Goal: Information Seeking & Learning: Compare options

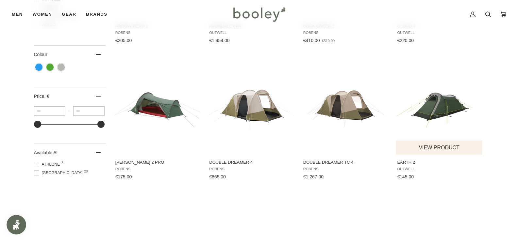
scroll to position [196, 0]
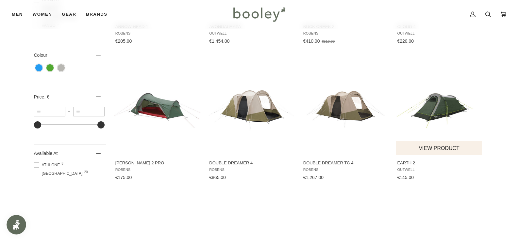
click at [427, 107] on img "Earth 2" at bounding box center [439, 106] width 87 height 87
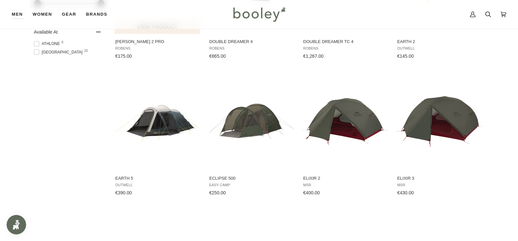
scroll to position [359, 0]
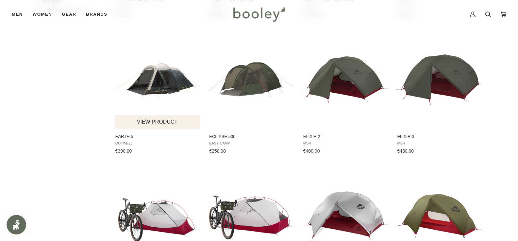
click at [159, 82] on img "Earth 5" at bounding box center [157, 80] width 87 height 87
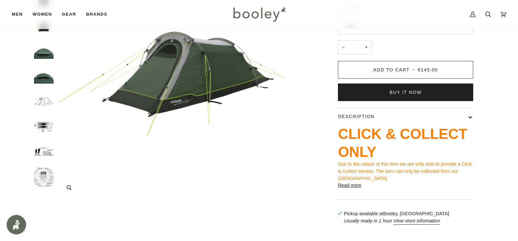
scroll to position [98, 0]
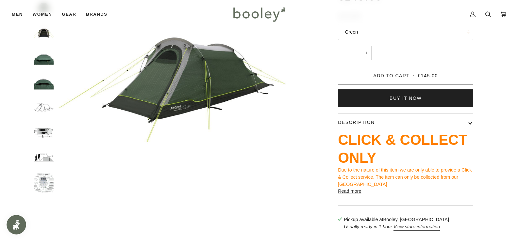
click at [46, 160] on img "Outwell Earth 2 - Booley Galway" at bounding box center [44, 158] width 20 height 20
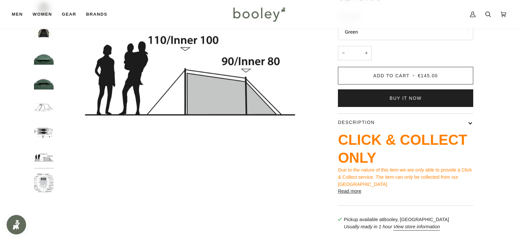
click at [43, 186] on img "Outwell Earth 2 - Booley Galway" at bounding box center [44, 183] width 20 height 20
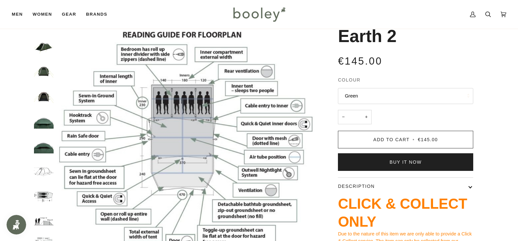
scroll to position [33, 0]
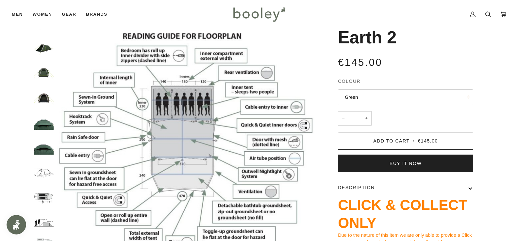
click at [46, 198] on img "Outwell Earth 2 - Booley Galway" at bounding box center [44, 198] width 20 height 20
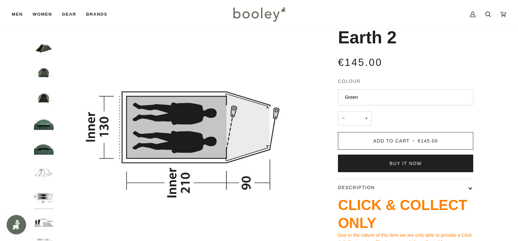
click at [45, 120] on img "Outwell Earth 2 Green - Booley Galway" at bounding box center [44, 123] width 20 height 20
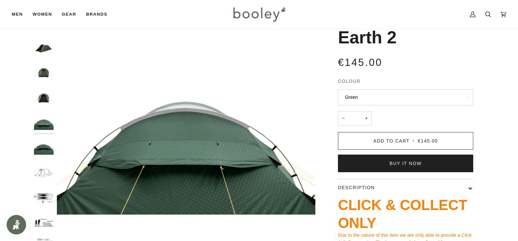
click at [46, 97] on img "Outwell Earth 2 Green - Booley Galway" at bounding box center [44, 98] width 20 height 20
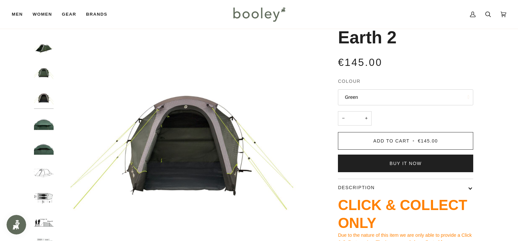
click at [44, 74] on img "Outwell Earth 2 Green - Booley Galway" at bounding box center [44, 73] width 20 height 20
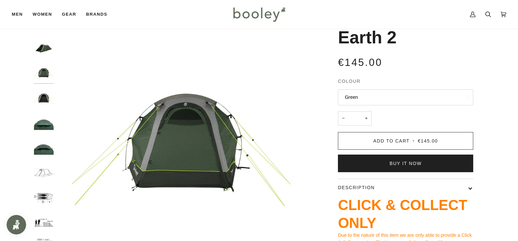
click at [44, 50] on img "Outwell Earth 2 Green - Booley Galway" at bounding box center [44, 48] width 20 height 20
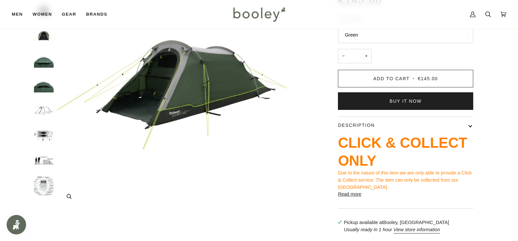
scroll to position [98, 0]
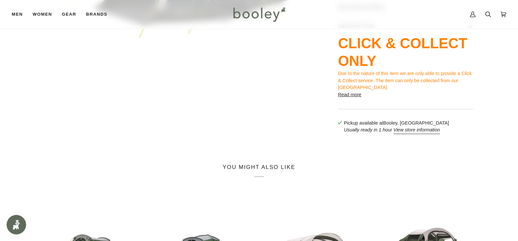
scroll to position [327, 0]
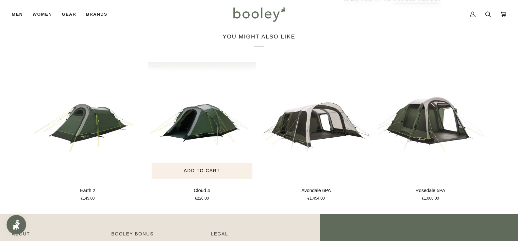
click at [197, 137] on img "Cloud 4" at bounding box center [202, 122] width 108 height 120
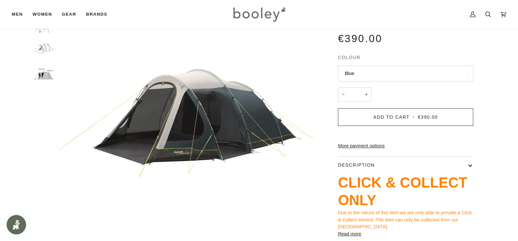
scroll to position [0, 0]
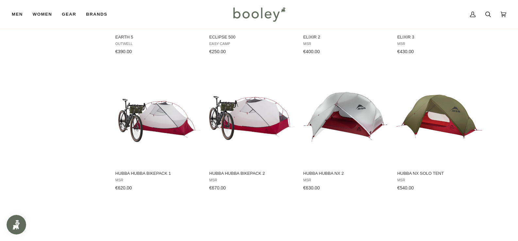
scroll to position [457, 0]
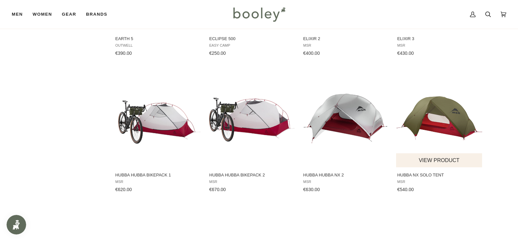
click at [418, 116] on img "Hubba NX Solo Tent" at bounding box center [439, 118] width 87 height 87
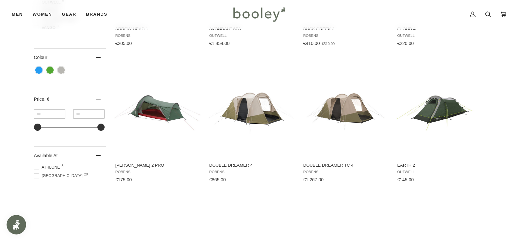
scroll to position [229, 0]
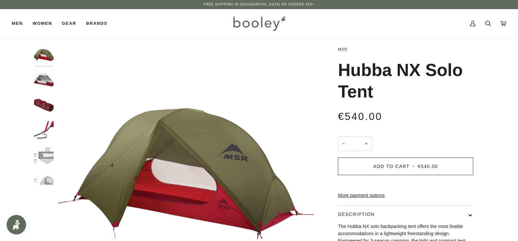
click at [48, 114] on img "MSR Hubba NX Solo Tent - Booley Galway" at bounding box center [44, 106] width 20 height 20
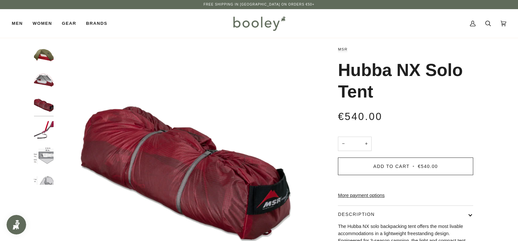
click at [49, 84] on img "MSR Hubba NX Solo Tent - Booley Galway" at bounding box center [44, 81] width 20 height 20
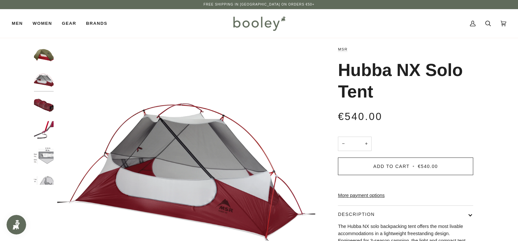
click at [49, 54] on img "MSR Hubba NX Solo Tent - Booley Galway" at bounding box center [44, 56] width 20 height 20
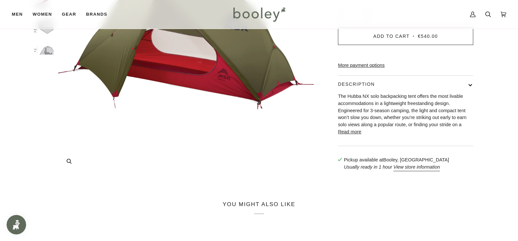
scroll to position [131, 0]
click at [345, 136] on button "Read more" at bounding box center [349, 131] width 23 height 7
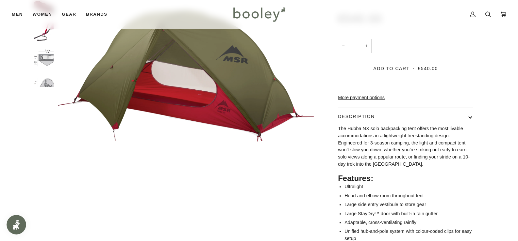
scroll to position [65, 0]
